Goal: Transaction & Acquisition: Purchase product/service

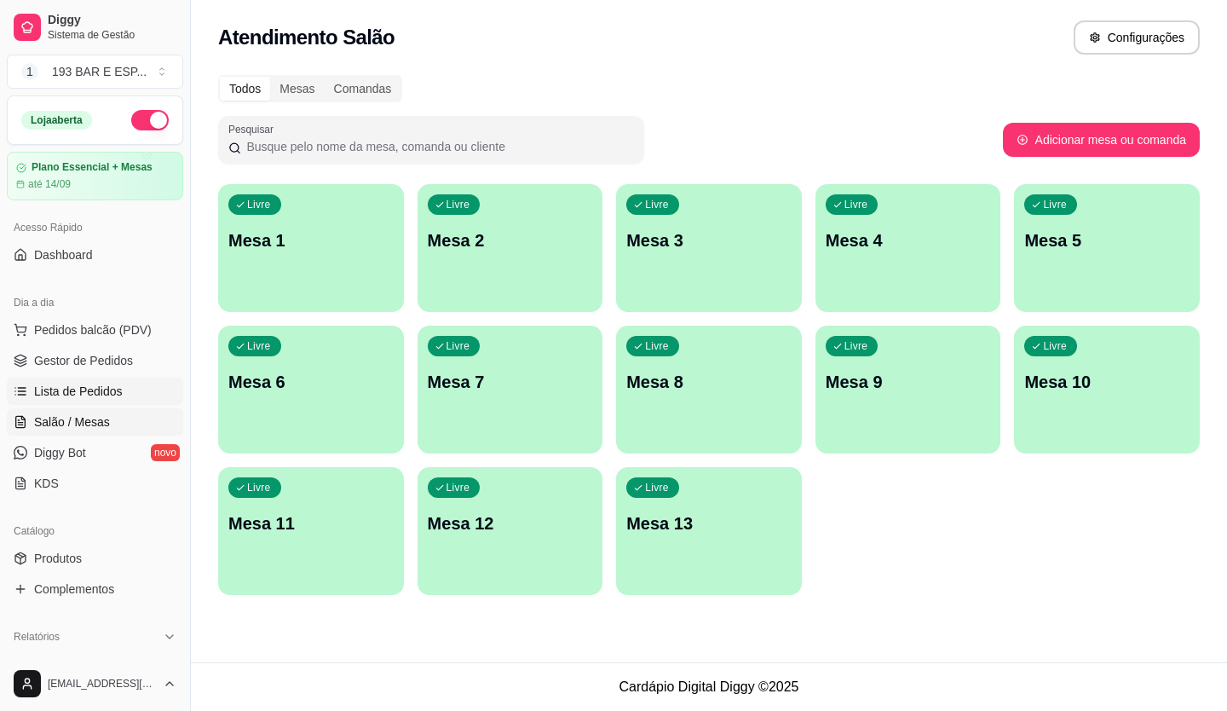
scroll to position [4, 0]
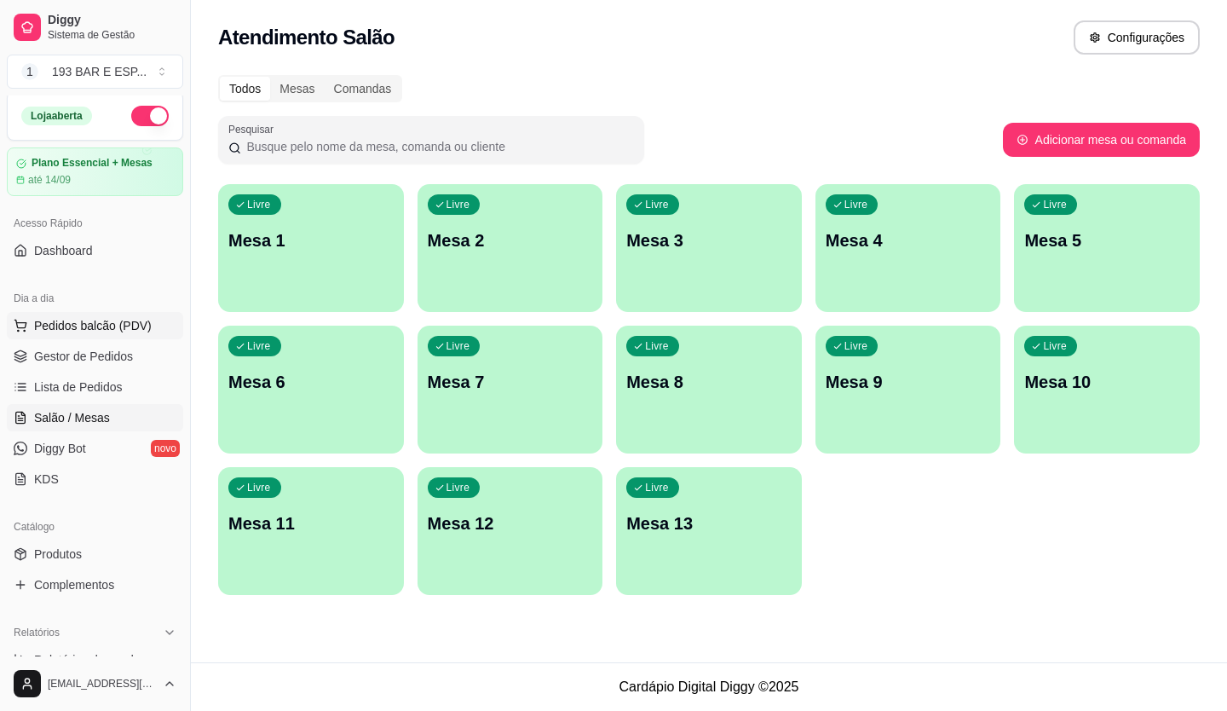
click at [107, 316] on button "Pedidos balcão (PDV)" at bounding box center [95, 325] width 176 height 27
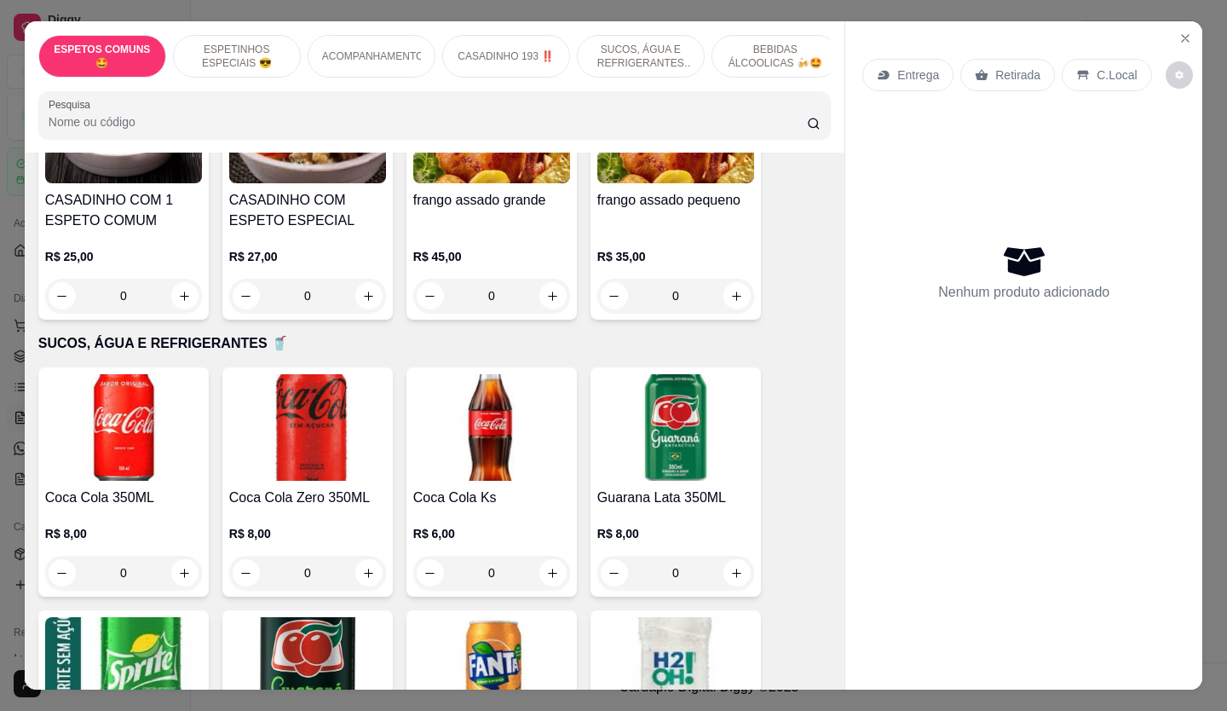
scroll to position [1278, 0]
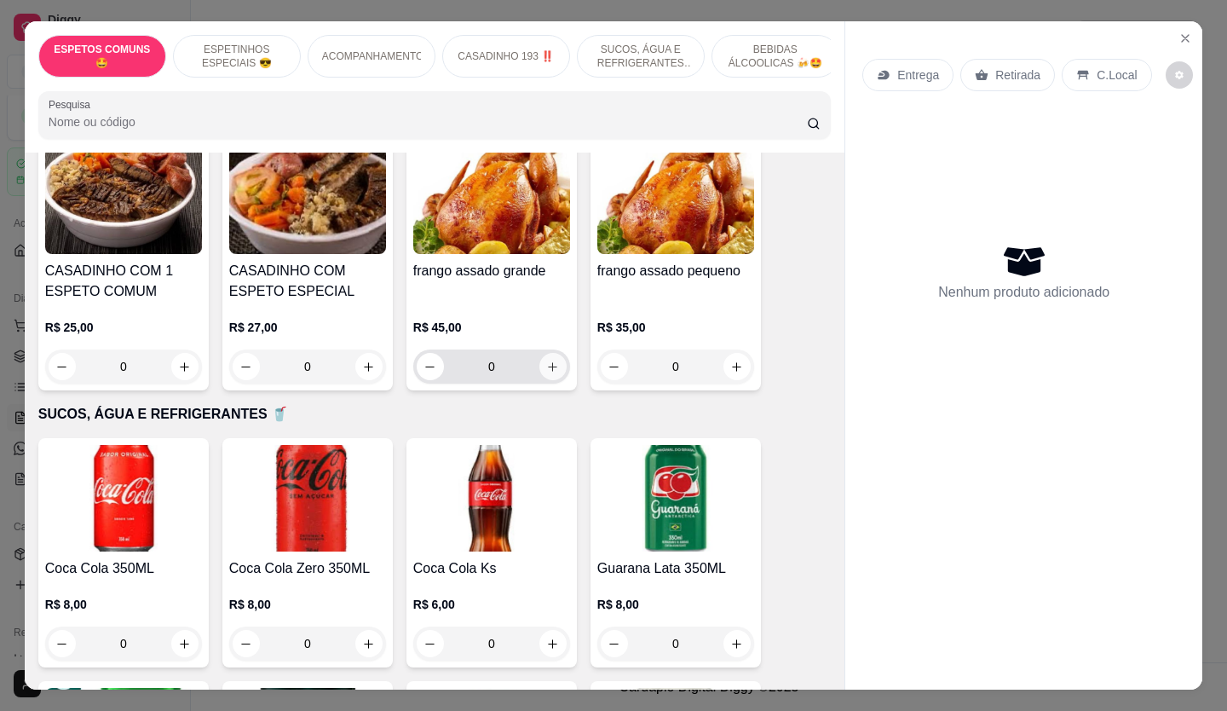
click at [549, 362] on icon "increase-product-quantity" at bounding box center [553, 366] width 9 height 9
type input "1"
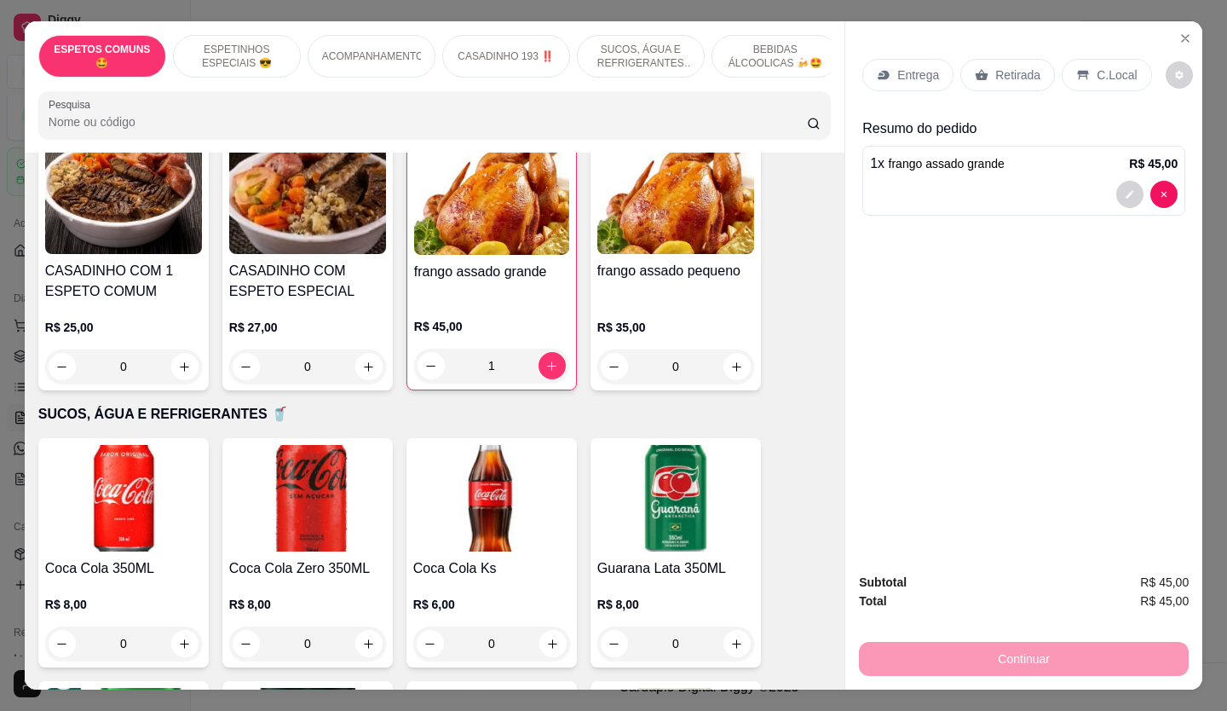
click at [995, 69] on p "Retirada" at bounding box center [1017, 74] width 45 height 17
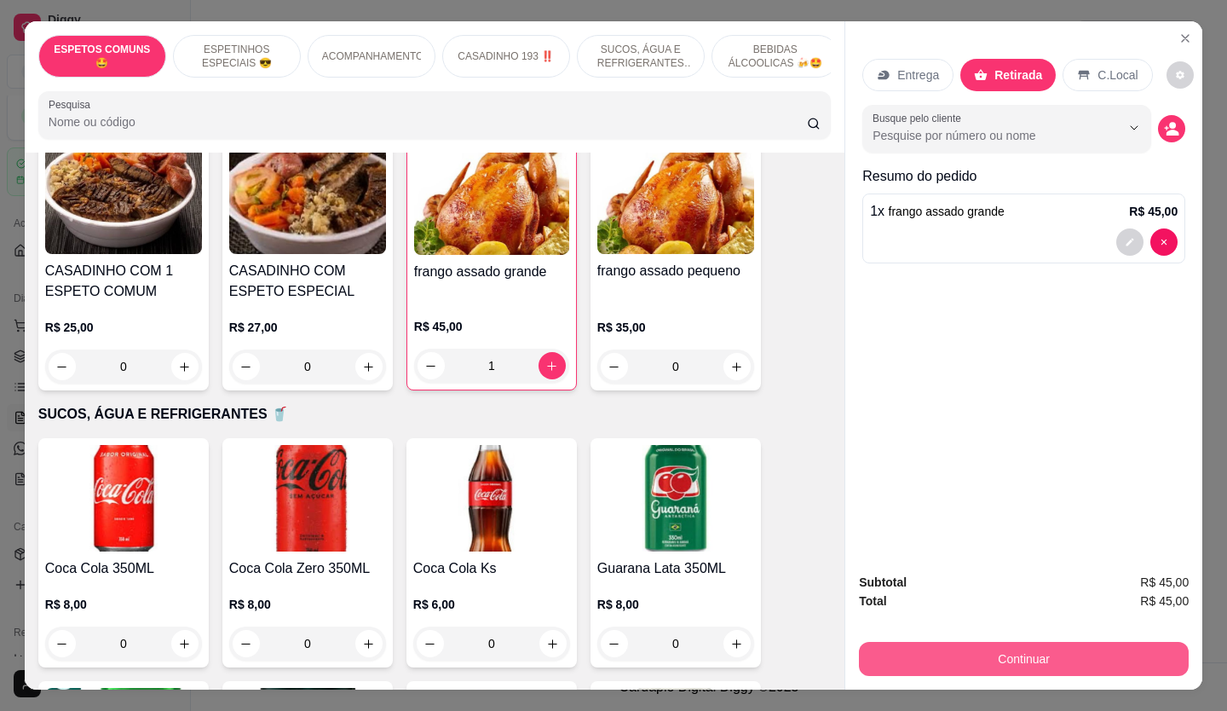
click at [973, 660] on button "Continuar" at bounding box center [1024, 659] width 330 height 34
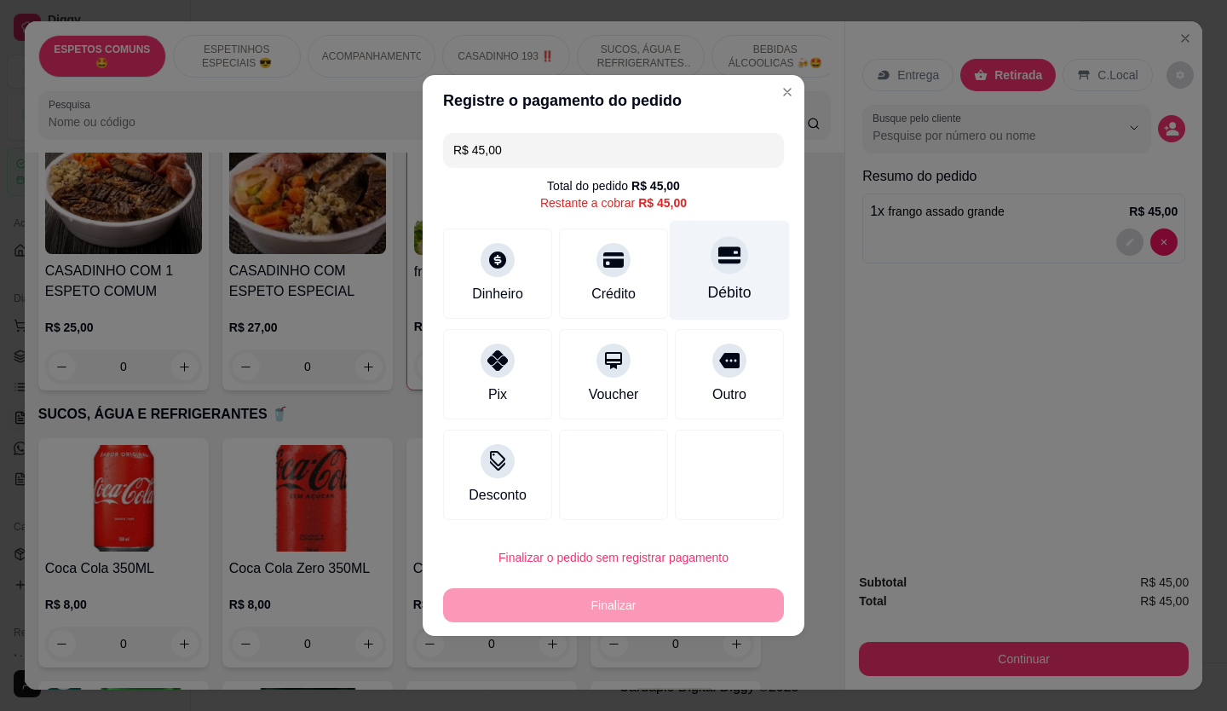
click at [726, 250] on icon at bounding box center [729, 255] width 22 height 17
type input "R$ 0,00"
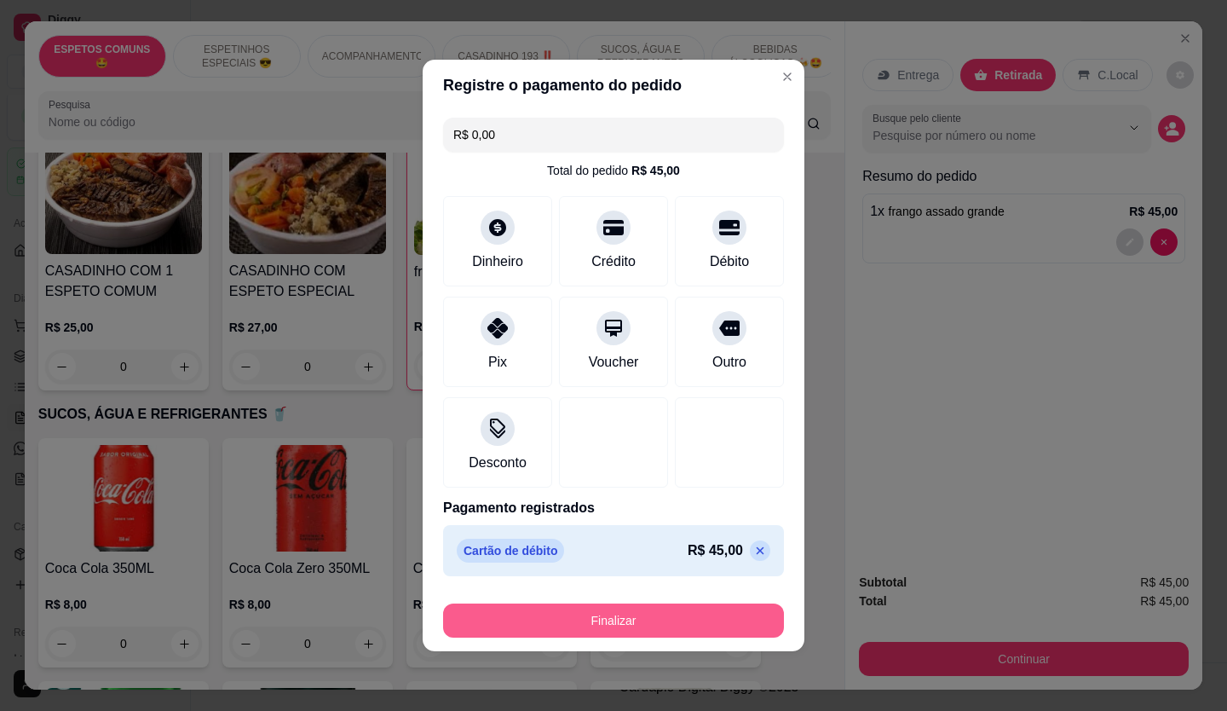
click at [712, 619] on button "Finalizar" at bounding box center [613, 620] width 341 height 34
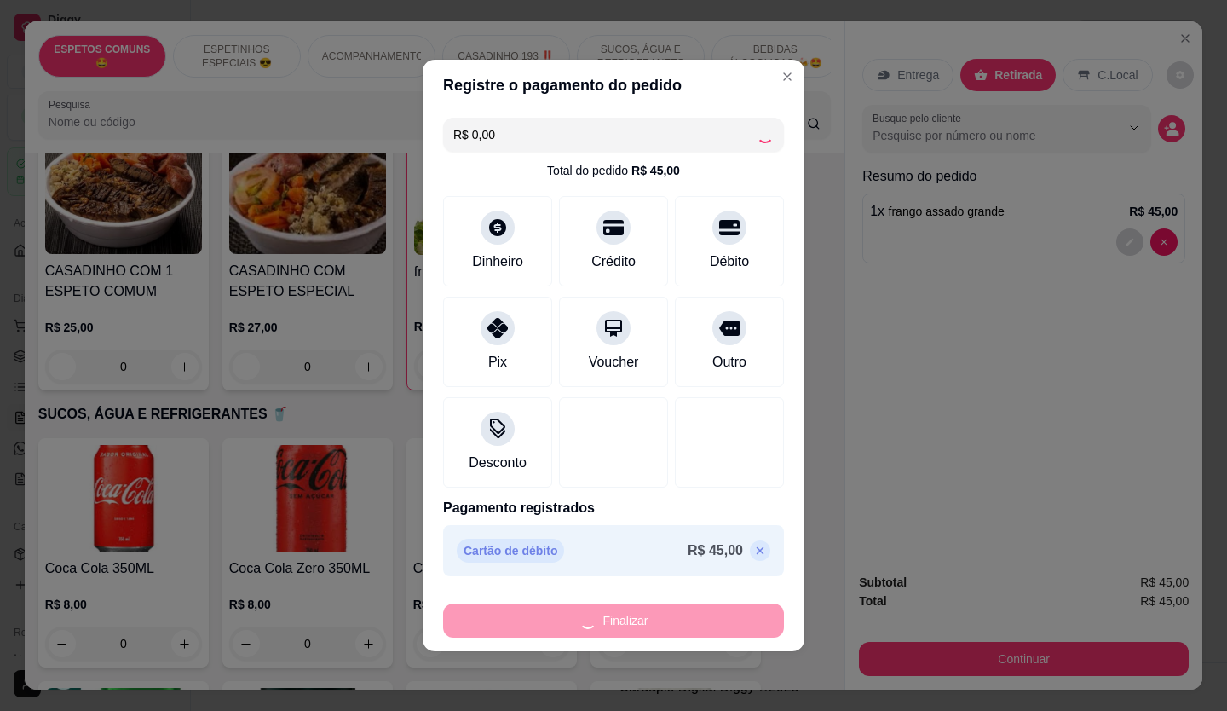
type input "0"
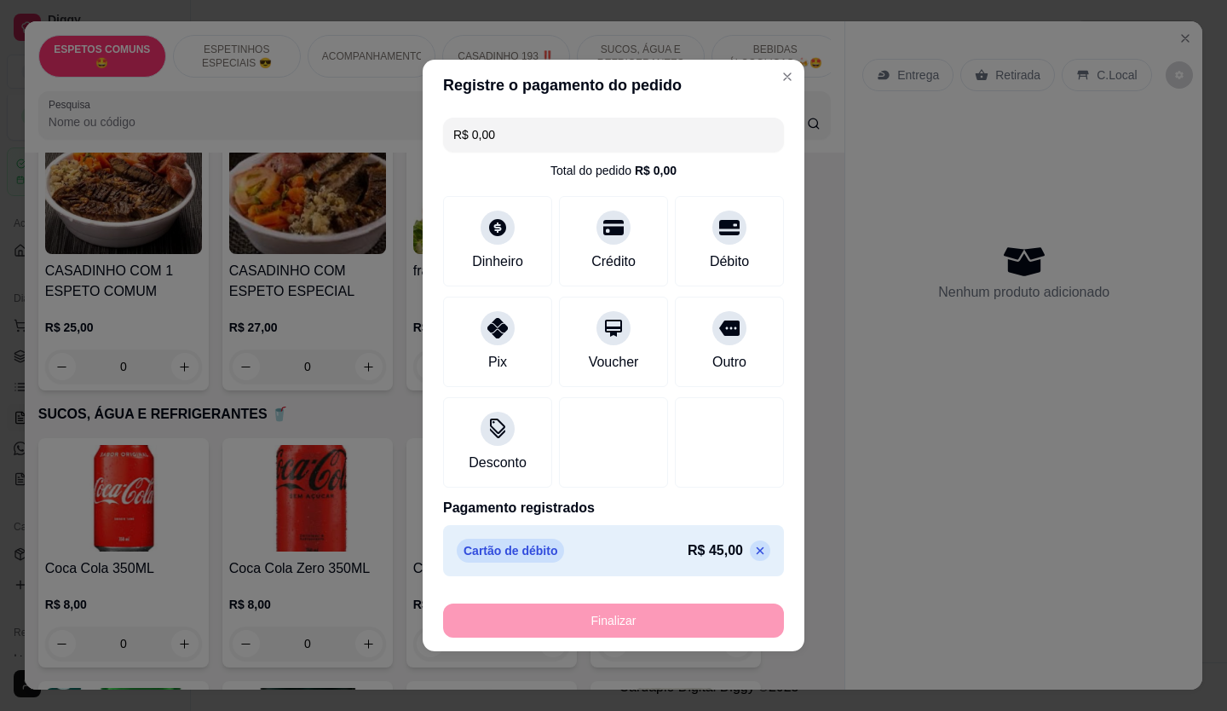
type input "-R$ 45,00"
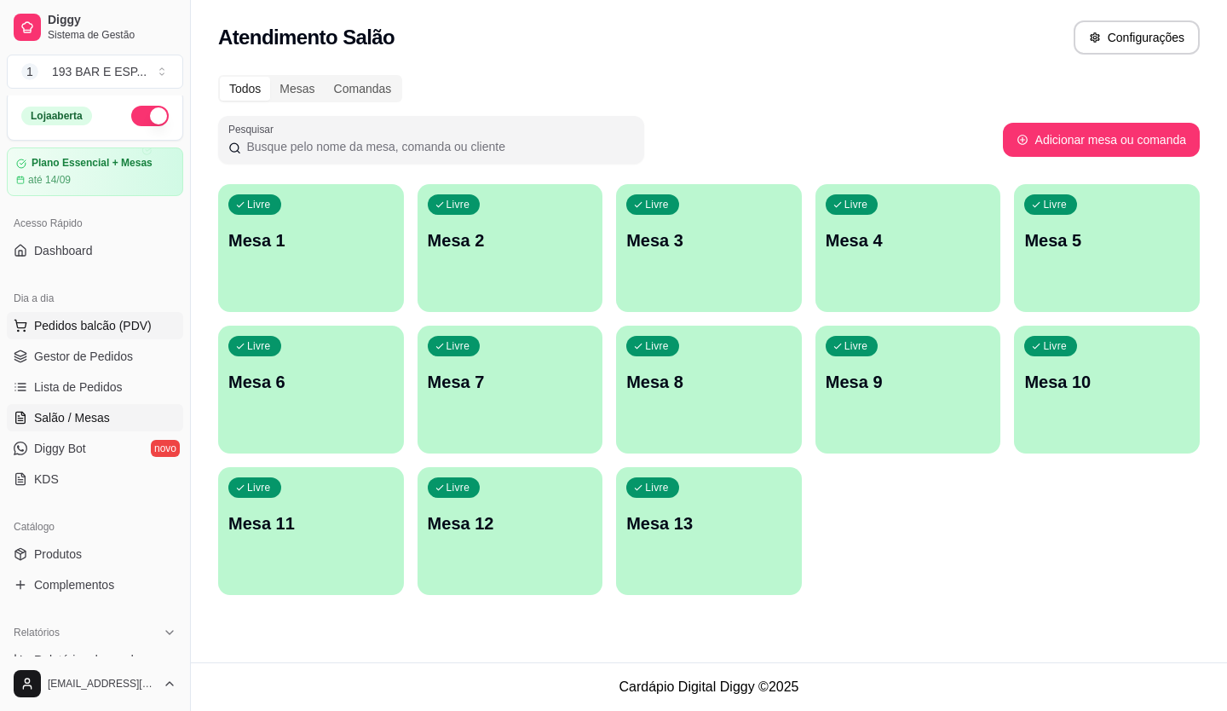
click at [110, 326] on span "Pedidos balcão (PDV)" at bounding box center [93, 325] width 118 height 17
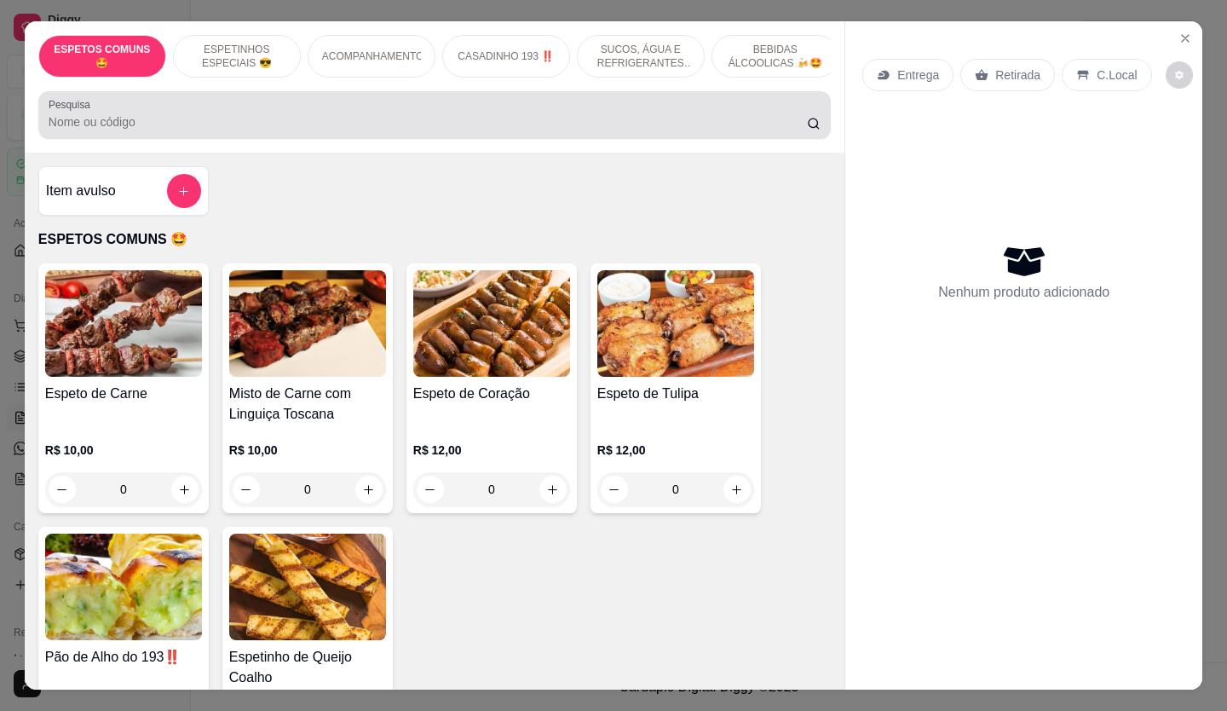
click at [807, 130] on icon at bounding box center [814, 124] width 14 height 14
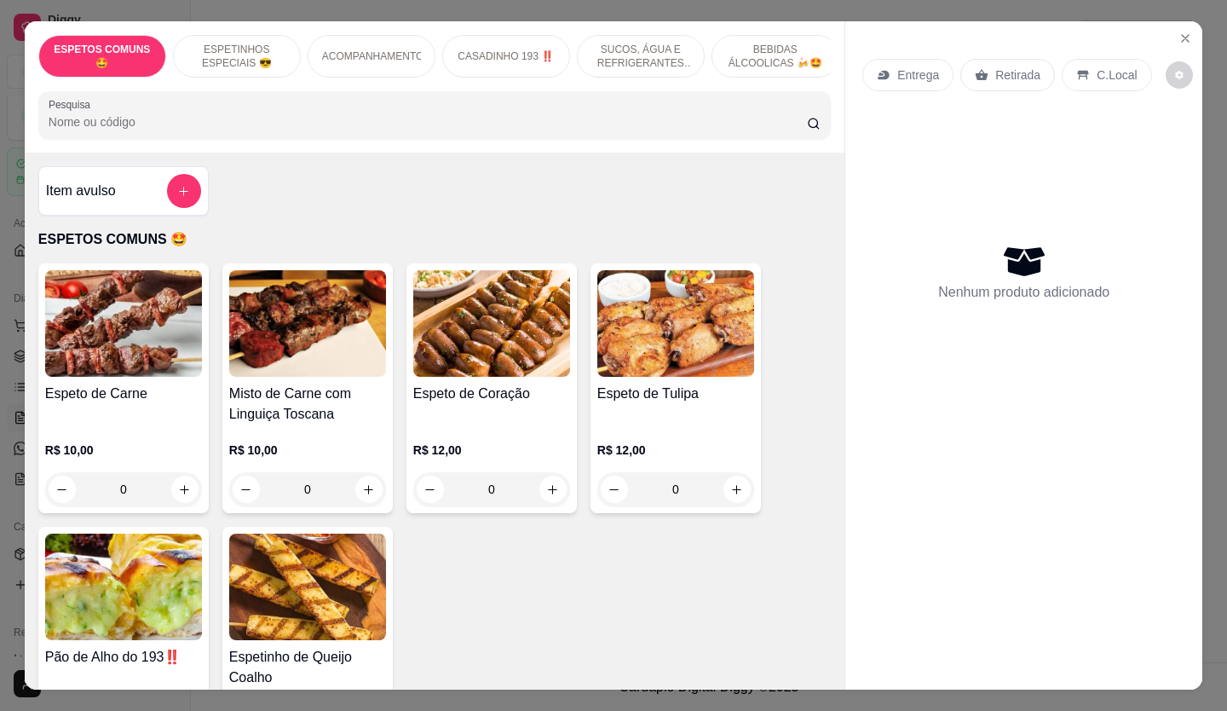
click at [366, 49] on p "ACOMPANHAMENTOS" at bounding box center [371, 56] width 99 height 14
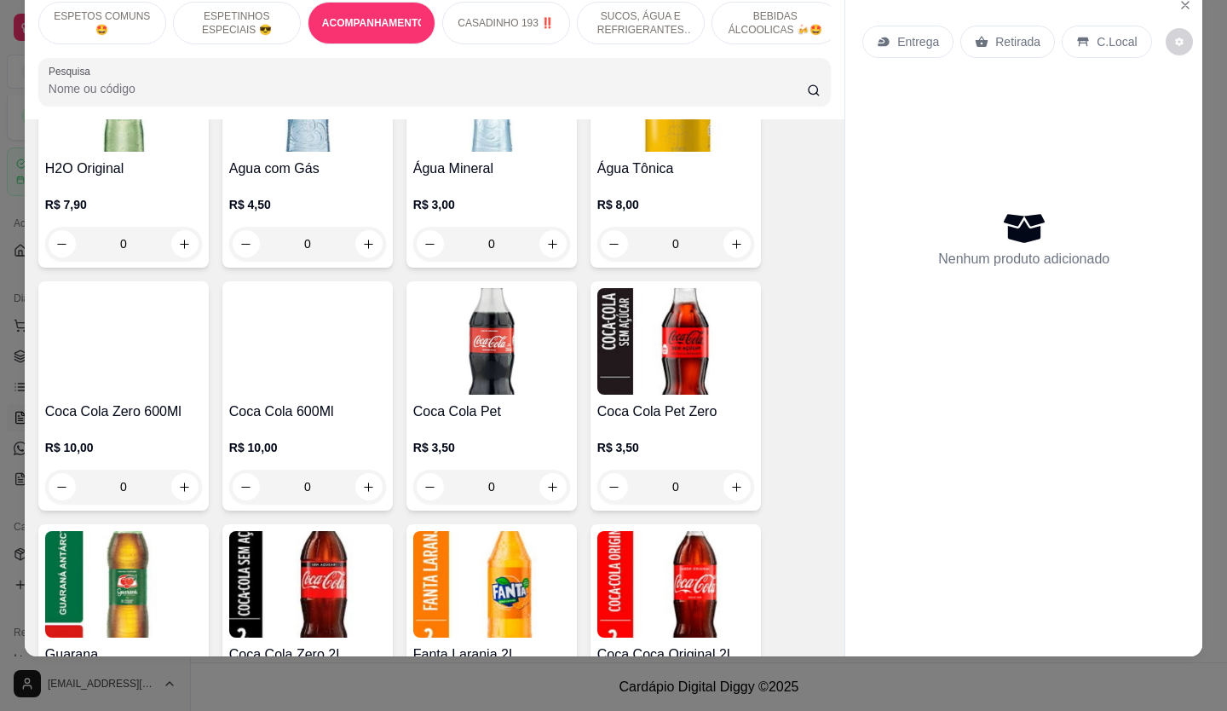
scroll to position [1449, 0]
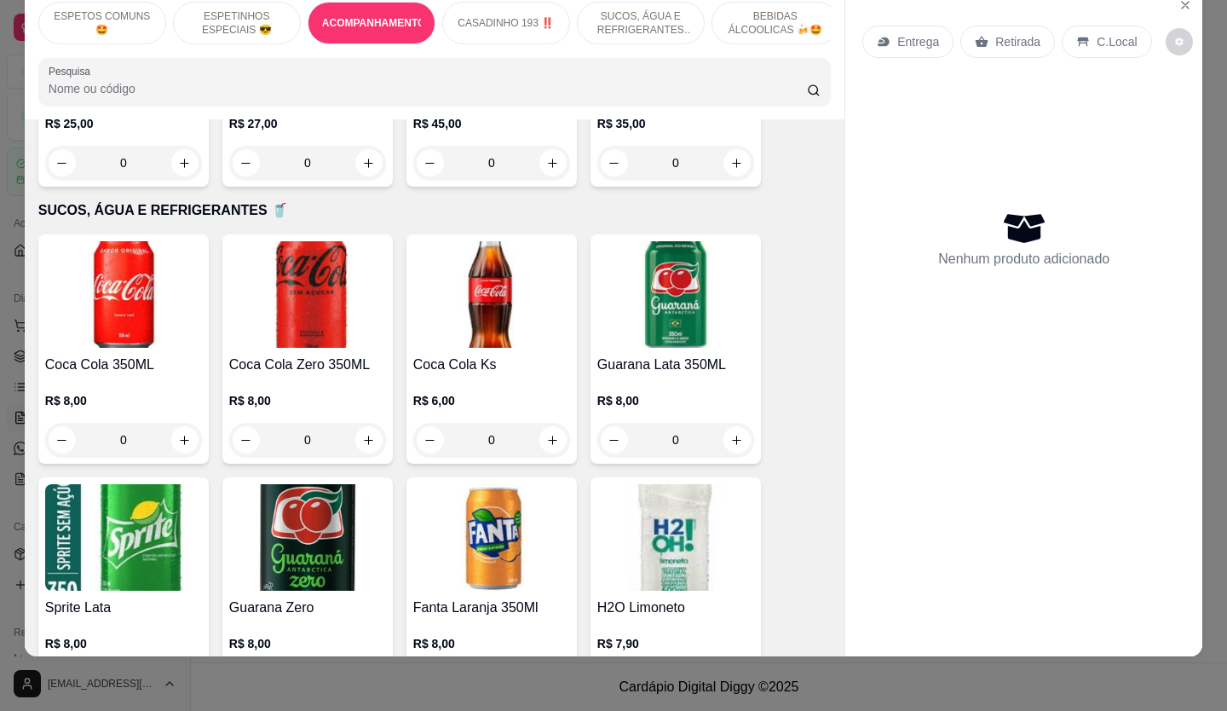
click at [96, 9] on p "ESPETOS COMUNS 🤩" at bounding box center [102, 22] width 99 height 27
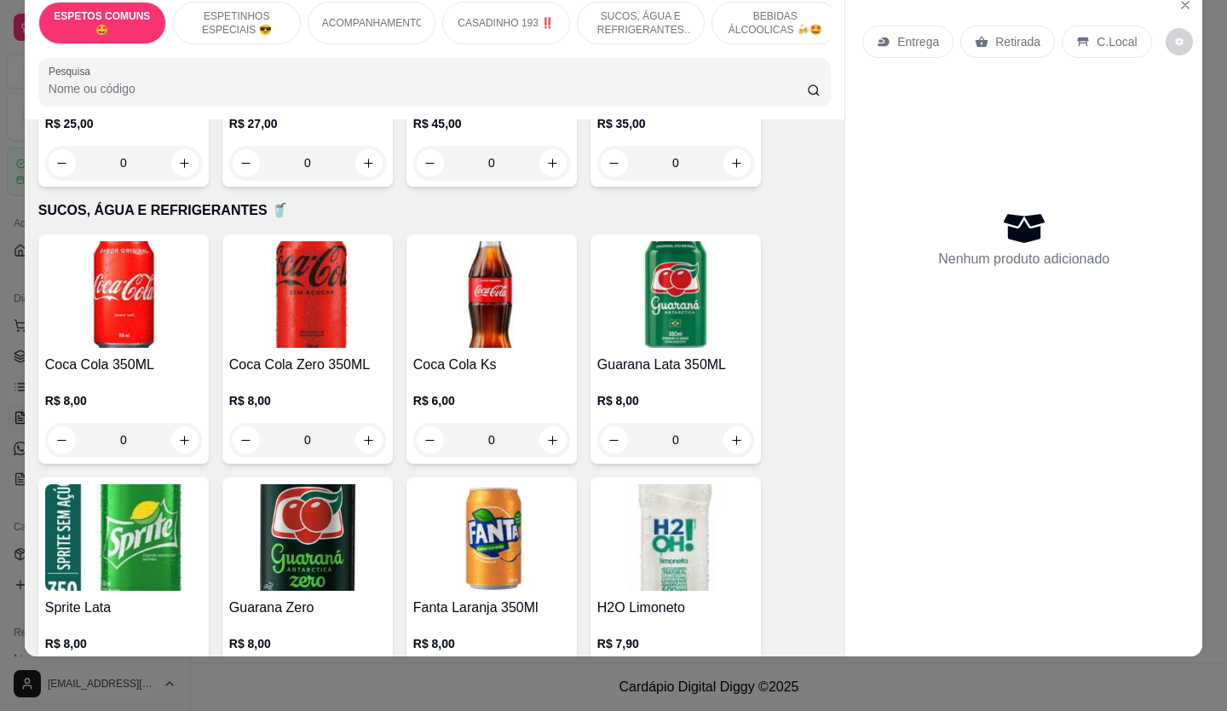
scroll to position [77, 0]
